Goal: Transaction & Acquisition: Purchase product/service

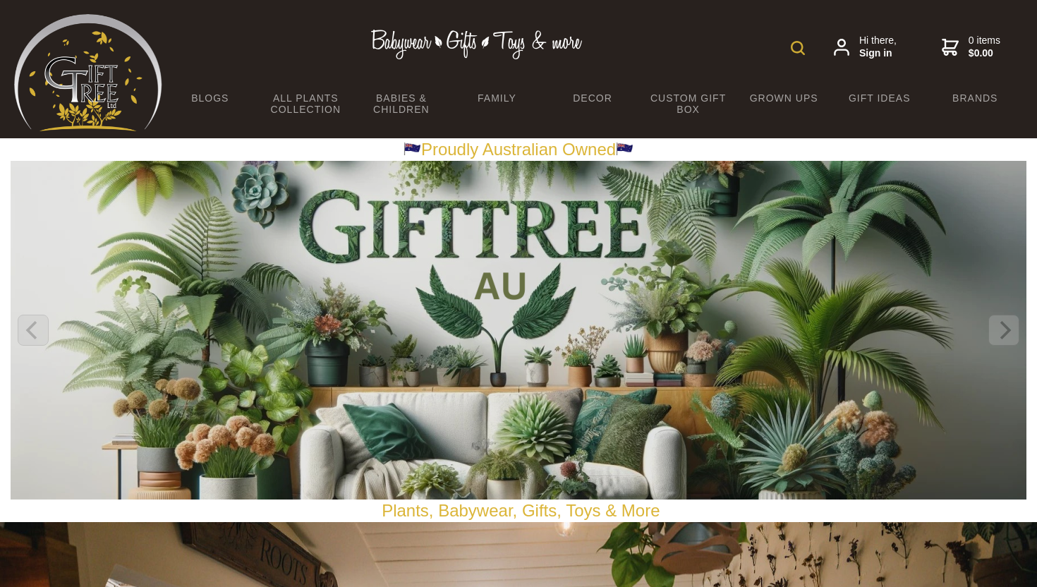
click at [804, 47] on img at bounding box center [797, 48] width 14 height 14
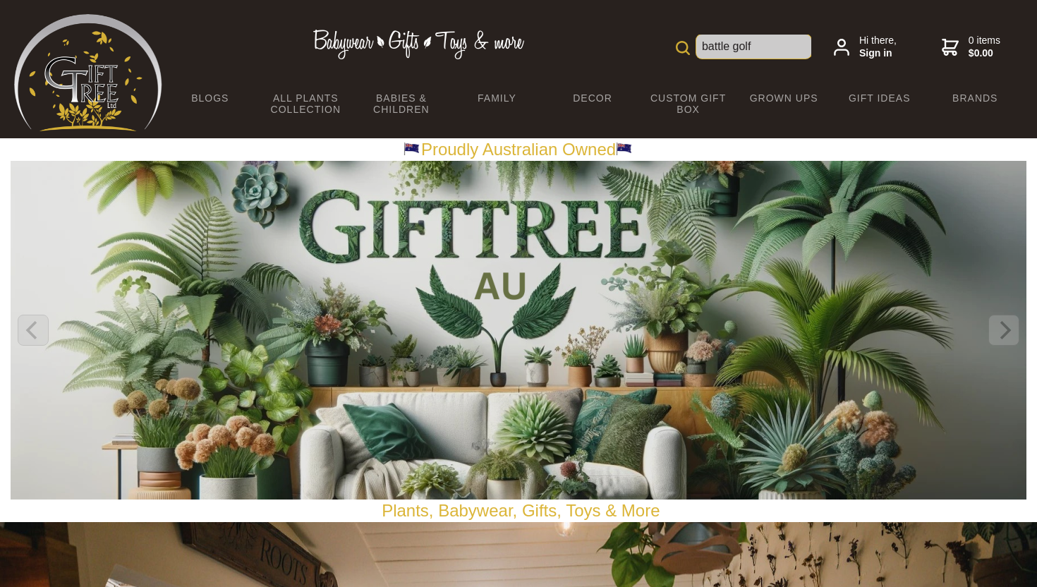
type input "battle golf"
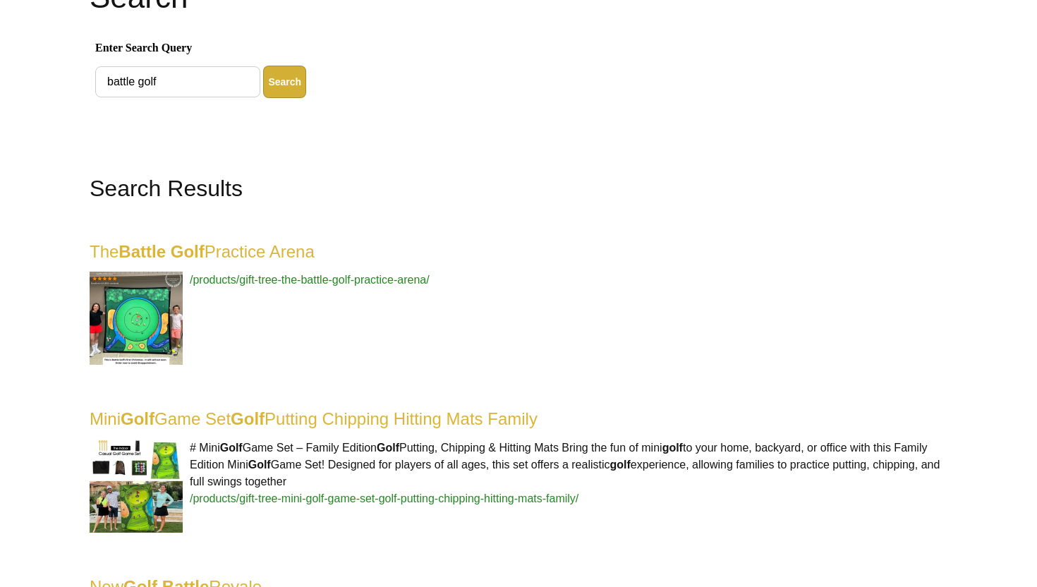
scroll to position [204, 0]
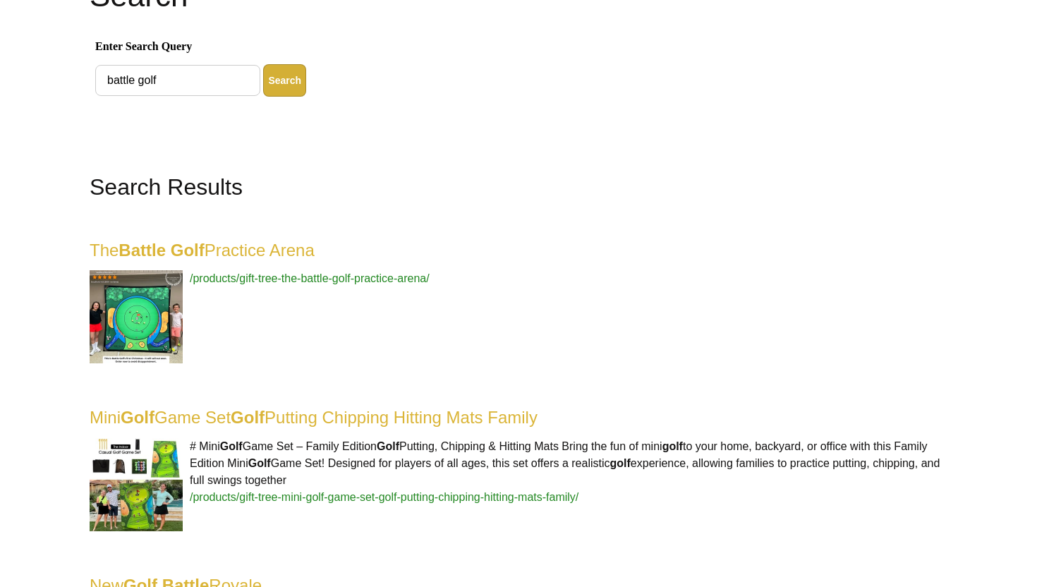
click at [273, 246] on link "The Battle Golf Practice Arena" at bounding box center [202, 249] width 225 height 19
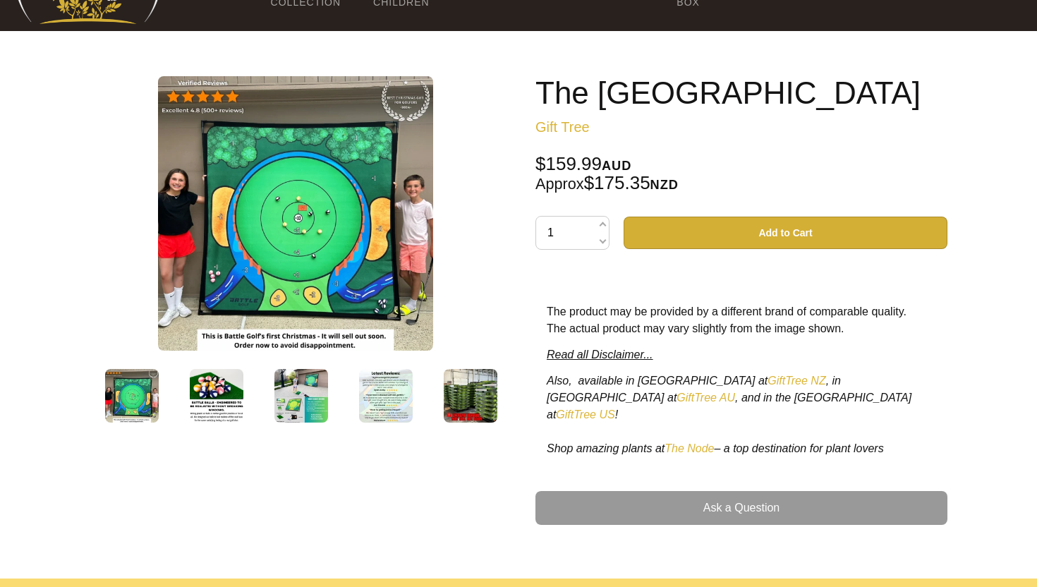
scroll to position [118, 0]
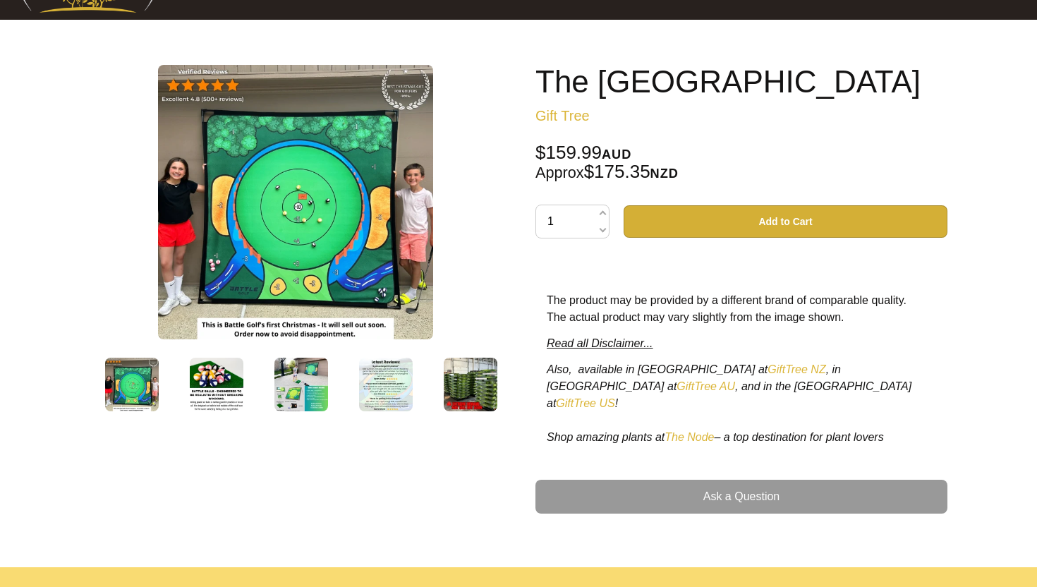
click at [767, 375] on link "GiftTree NZ" at bounding box center [796, 369] width 58 height 12
click at [214, 389] on img at bounding box center [217, 385] width 54 height 54
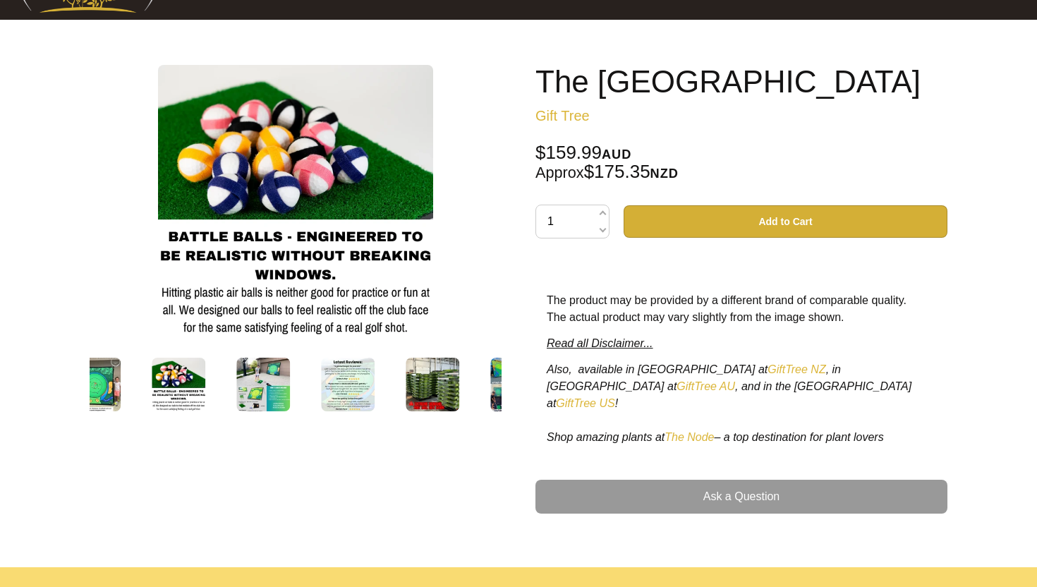
click at [271, 383] on img at bounding box center [263, 385] width 54 height 54
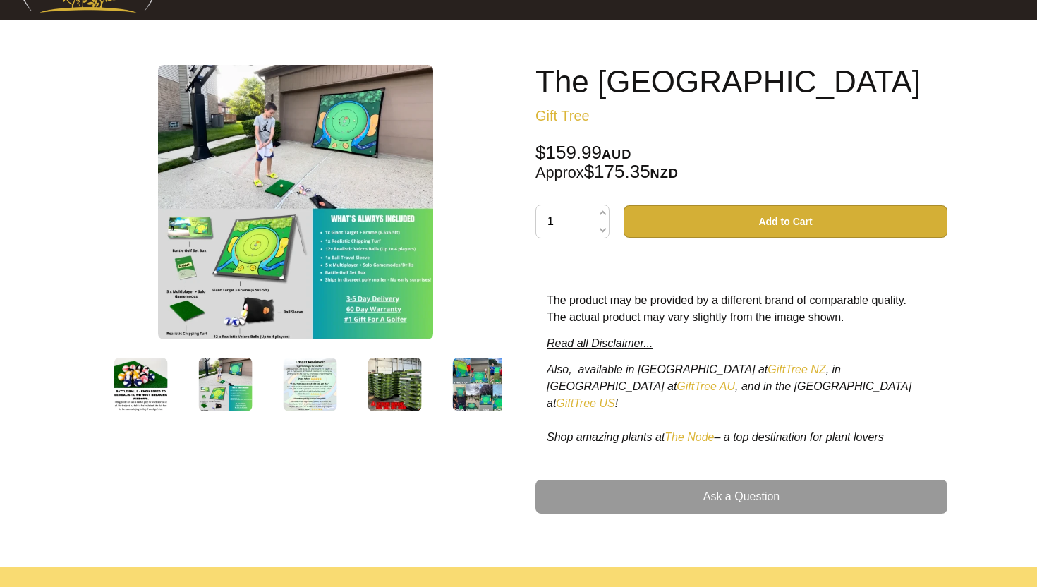
click at [313, 377] on img at bounding box center [310, 385] width 54 height 54
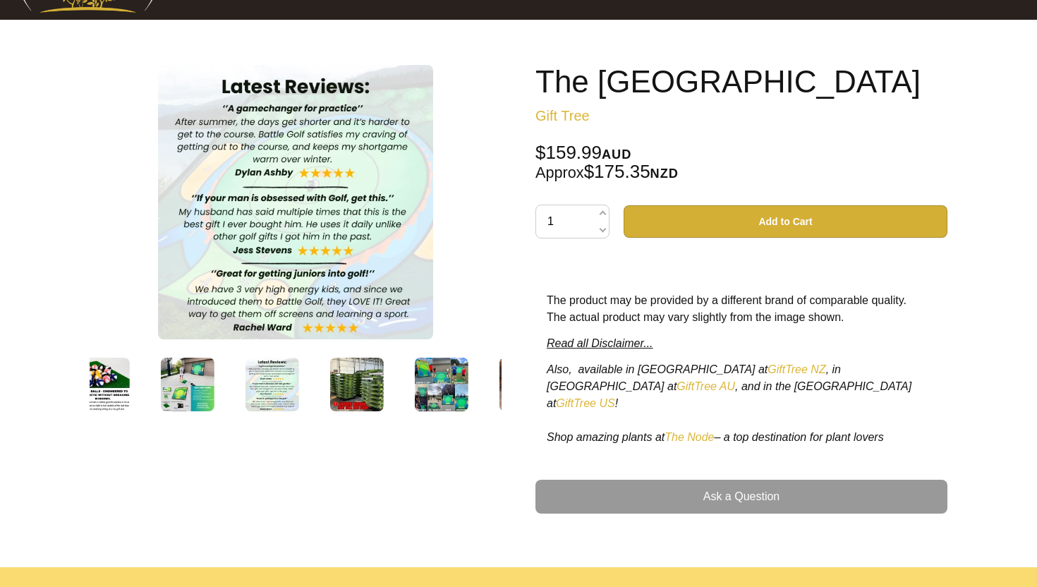
click at [343, 372] on img at bounding box center [357, 385] width 54 height 54
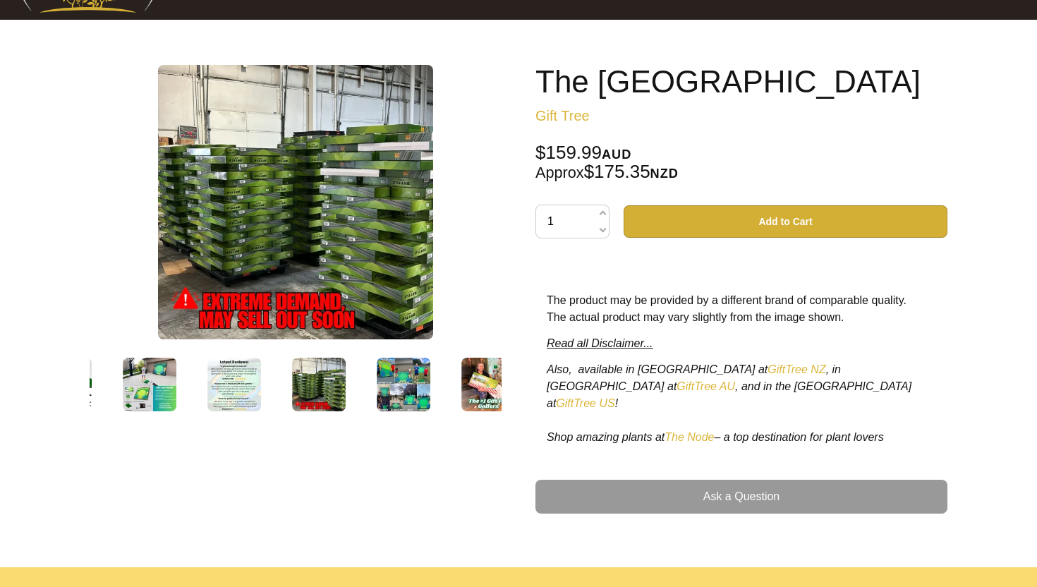
click at [391, 384] on img at bounding box center [404, 385] width 54 height 54
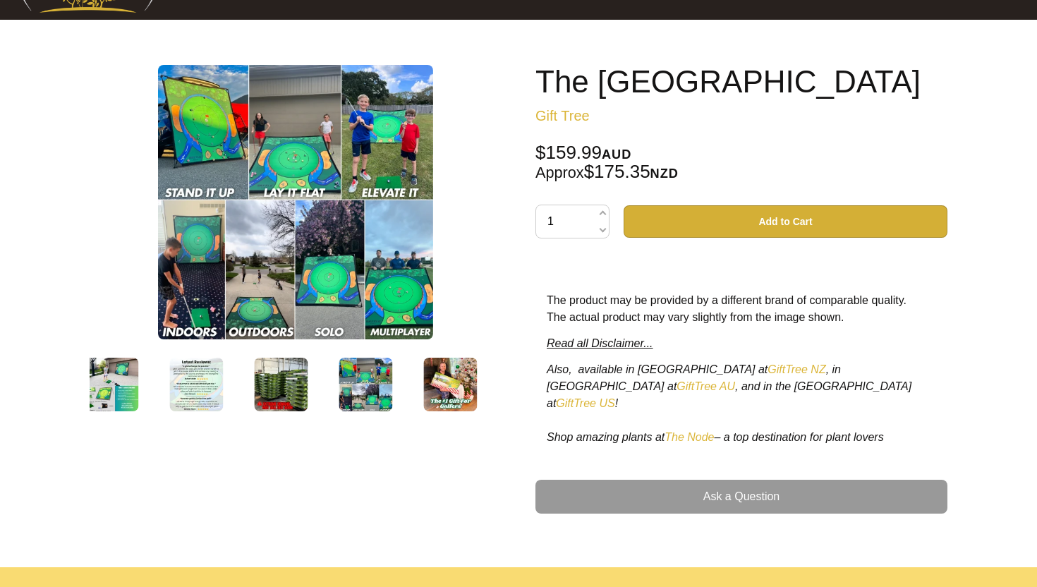
click at [437, 389] on img at bounding box center [450, 385] width 54 height 54
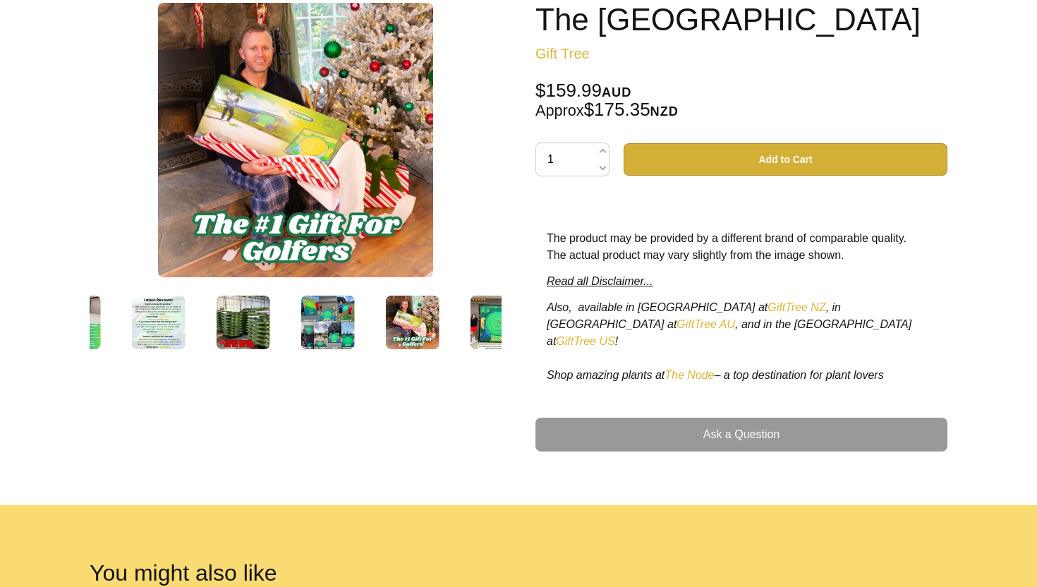
scroll to position [0, 0]
